Goal: Use online tool/utility

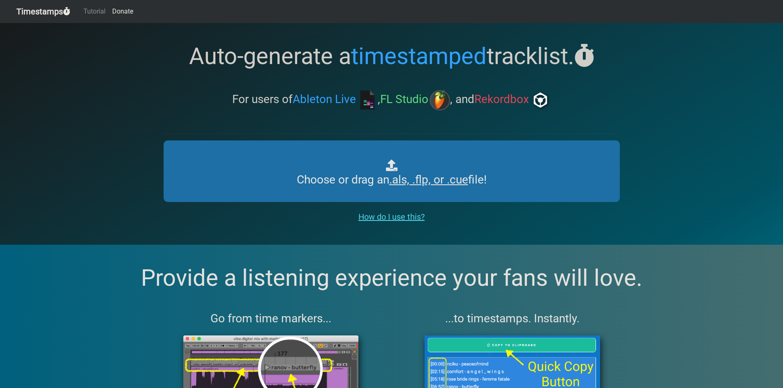
type input "C:\fakepath\untitled (autosaved at 22h03).flp"
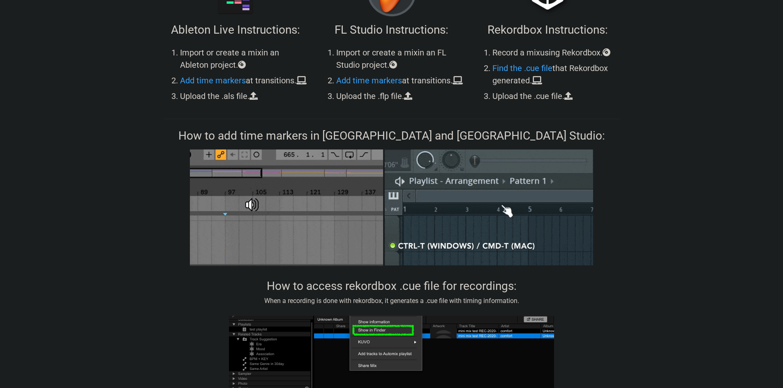
scroll to position [616, 0]
